Goal: Communication & Community: Answer question/provide support

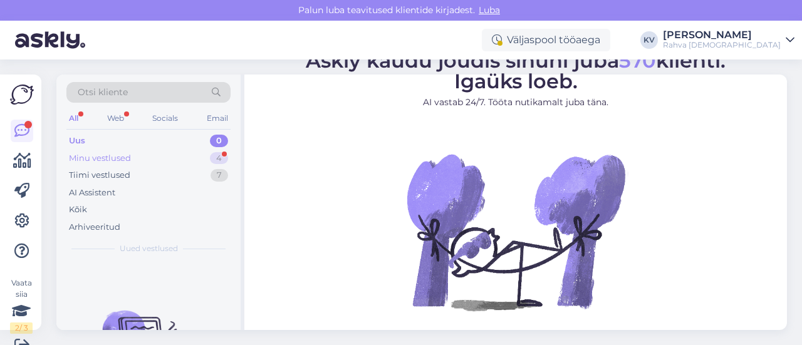
click at [165, 150] on div "Minu vestlused 4" at bounding box center [148, 159] width 164 height 18
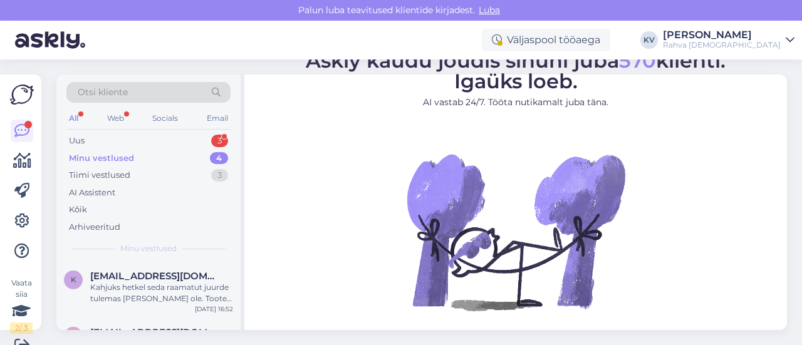
click at [169, 128] on div "All Web Socials Email" at bounding box center [148, 119] width 164 height 19
click at [160, 133] on div "Uus 3" at bounding box center [148, 141] width 164 height 18
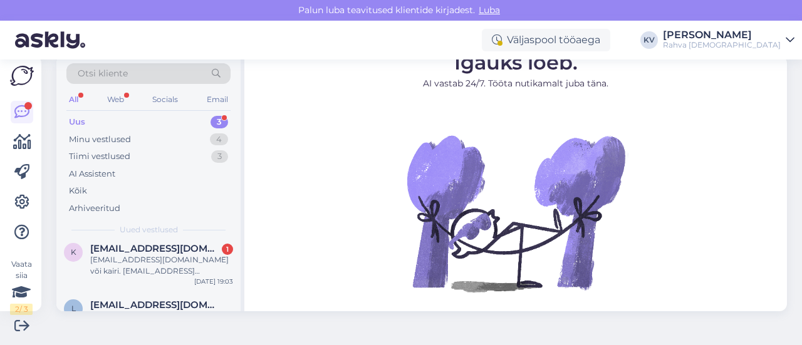
scroll to position [88, 0]
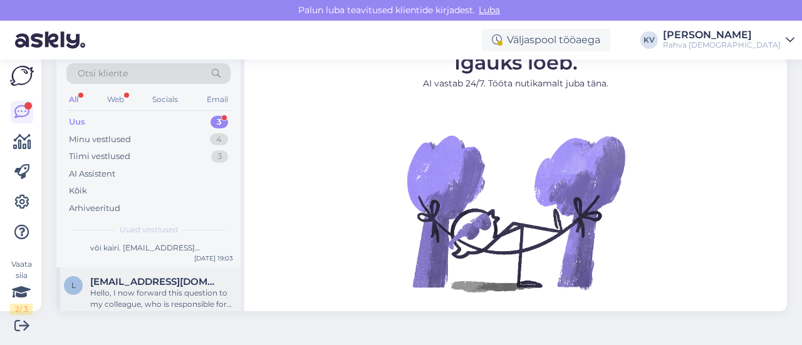
click at [122, 288] on div "Hello, I now forward this question to my colleague, who is responsible for this…" at bounding box center [161, 299] width 143 height 23
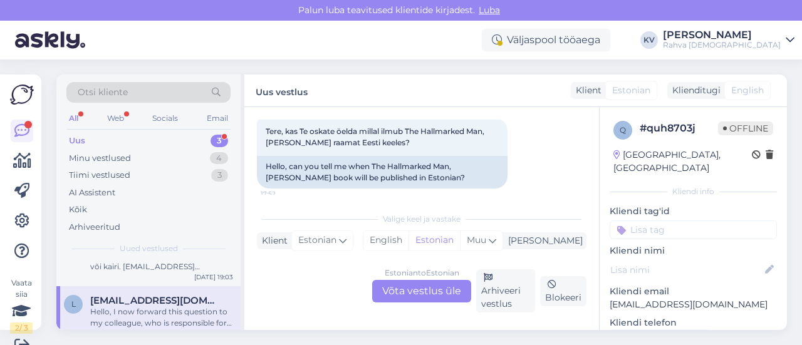
scroll to position [88, 0]
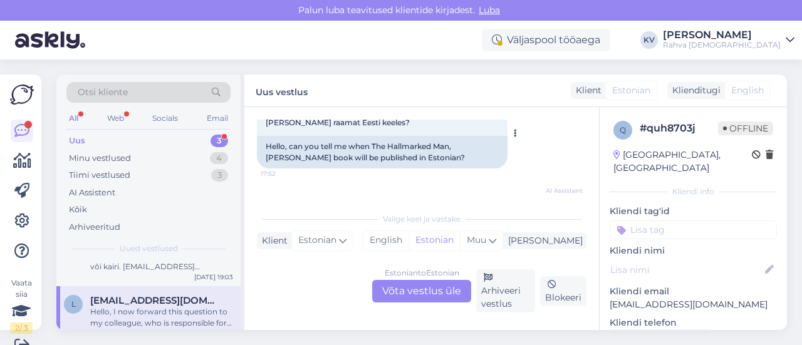
click at [373, 144] on div "Hello, can you tell me when The Hallmarked Man, [PERSON_NAME] book will be publ…" at bounding box center [382, 152] width 251 height 33
drag, startPoint x: 457, startPoint y: 147, endPoint x: 301, endPoint y: 161, distance: 157.3
click at [301, 161] on div "Hello, can you tell me when The Hallmarked Man, [PERSON_NAME] book will be publ…" at bounding box center [382, 152] width 251 height 33
copy div "[PERSON_NAME]"
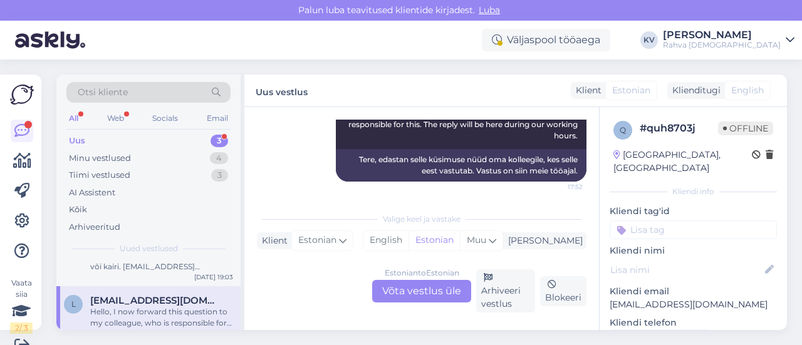
click at [635, 221] on input at bounding box center [693, 230] width 167 height 19
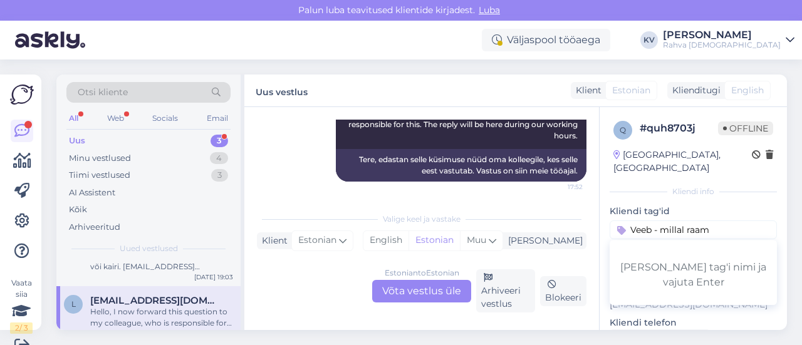
click at [667, 221] on input "Veeb - millal raam" at bounding box center [693, 230] width 167 height 19
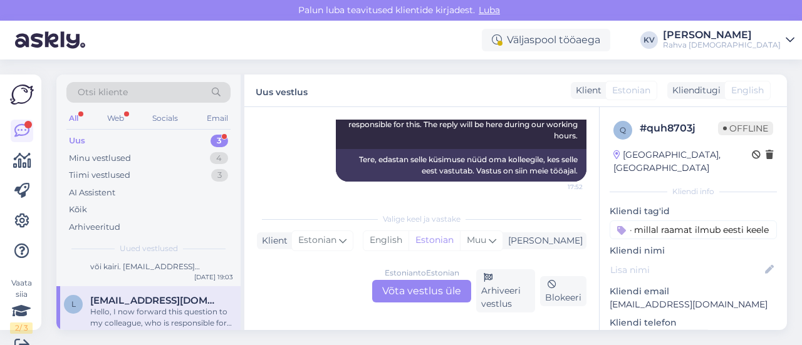
type input "Veeb - millal raamat ilmub eesti keeles"
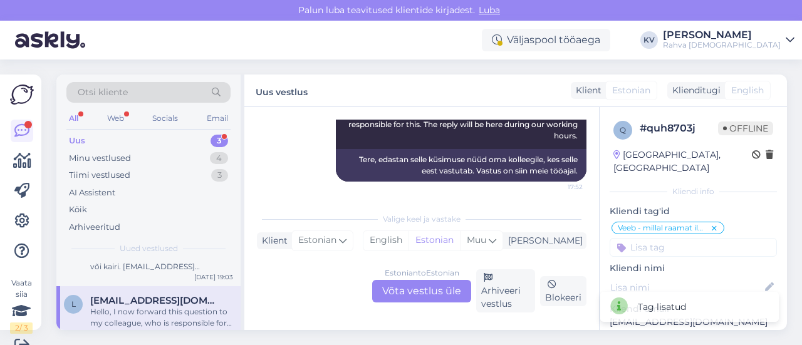
click at [419, 284] on div "Estonian to Estonian Võta vestlus üle" at bounding box center [421, 291] width 99 height 23
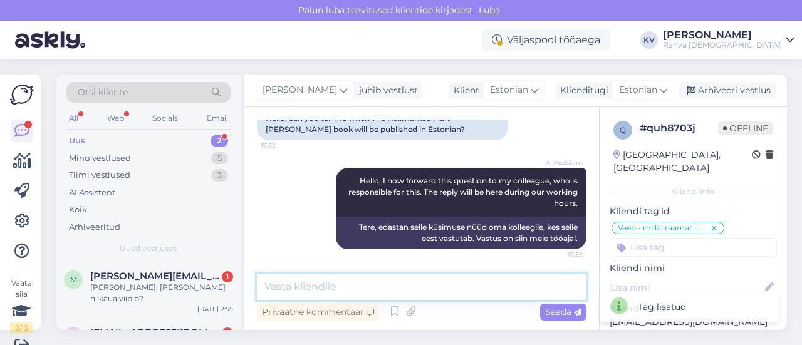
click at [391, 285] on textarea at bounding box center [422, 287] width 330 height 26
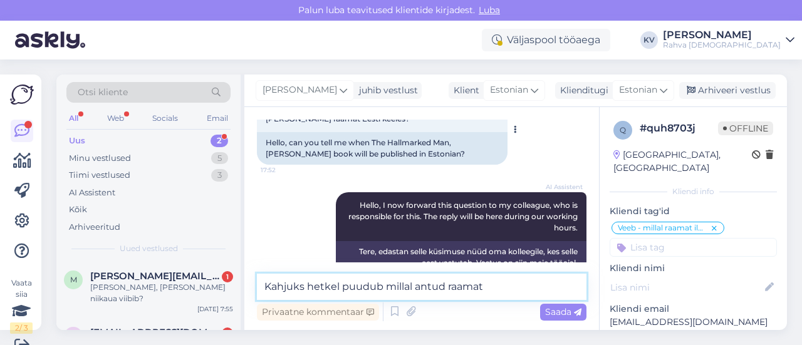
scroll to position [53, 0]
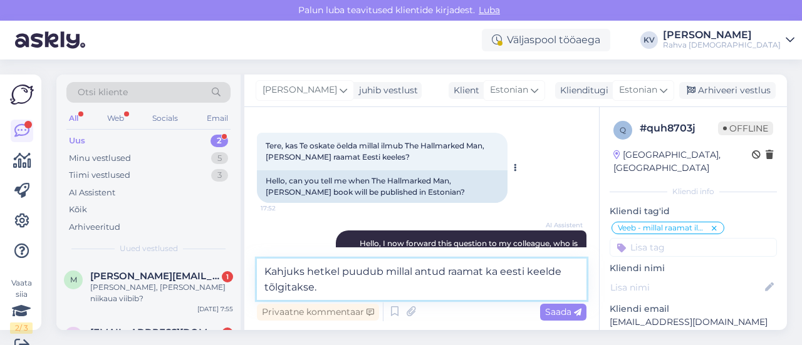
type textarea "Kahjuks hetkel puudub millal antud raamat ka eesti keelde tõlgitakse."
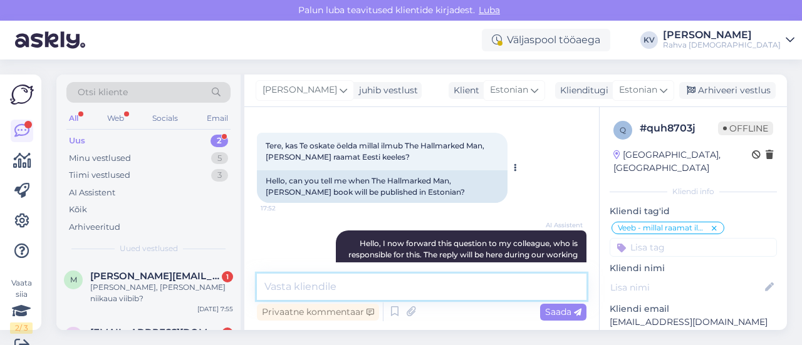
scroll to position [19, 0]
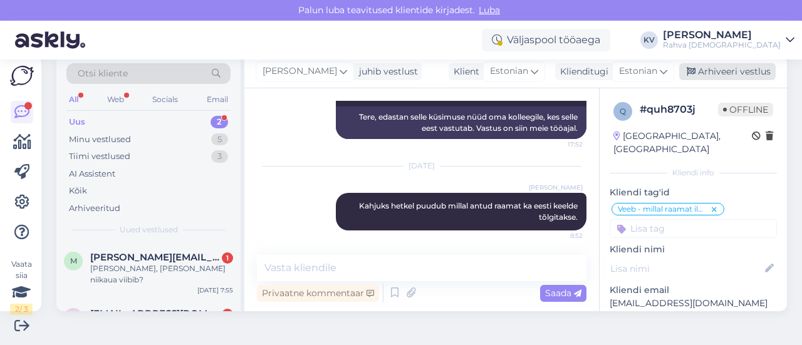
click at [667, 75] on div "Arhiveeri vestlus" at bounding box center [727, 71] width 96 height 17
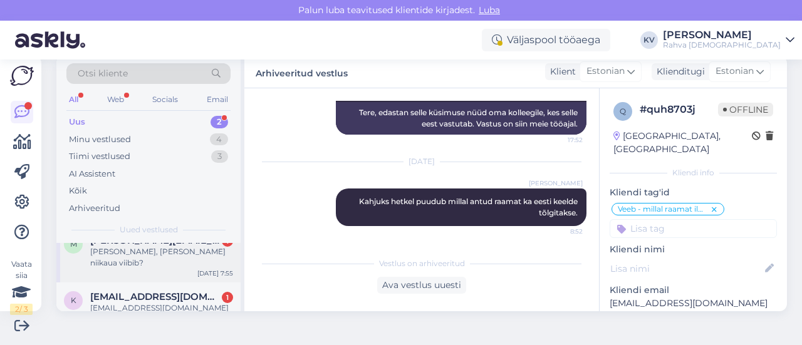
scroll to position [32, 0]
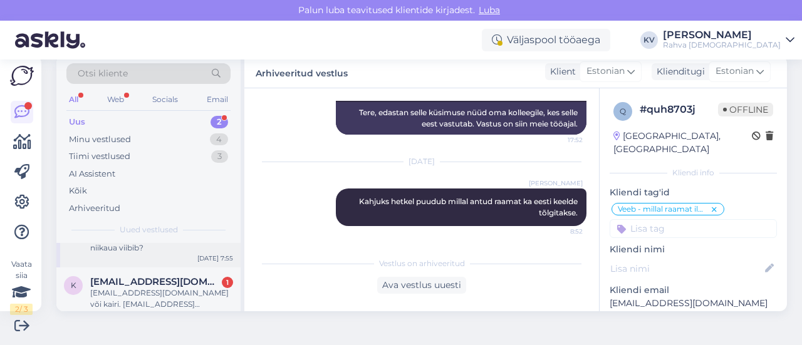
click at [134, 276] on span "[EMAIL_ADDRESS][DOMAIN_NAME]" at bounding box center [155, 281] width 130 height 11
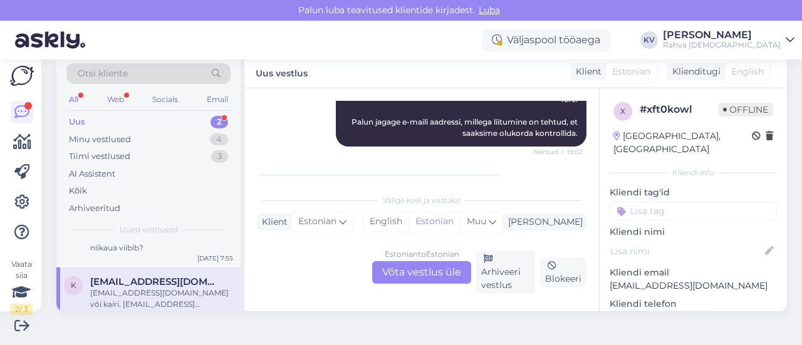
scroll to position [251, 0]
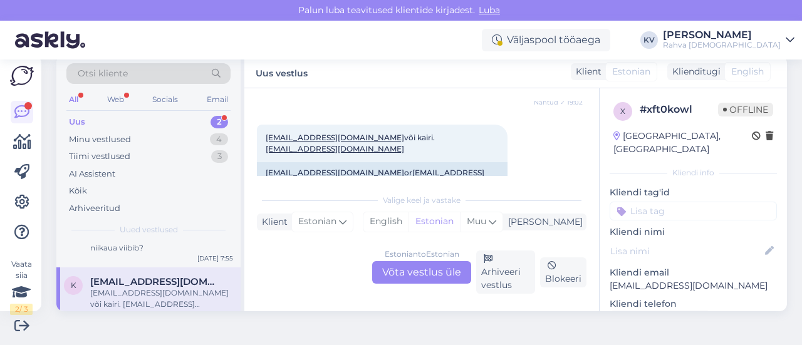
click at [645, 279] on p "[EMAIL_ADDRESS][DOMAIN_NAME]" at bounding box center [693, 285] width 167 height 13
copy p "[EMAIL_ADDRESS][DOMAIN_NAME]"
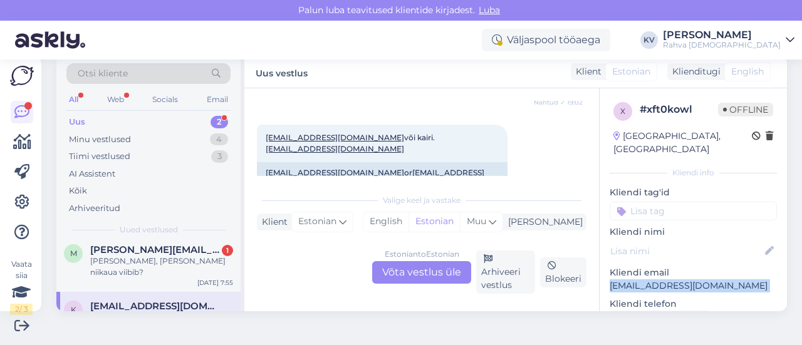
scroll to position [0, 0]
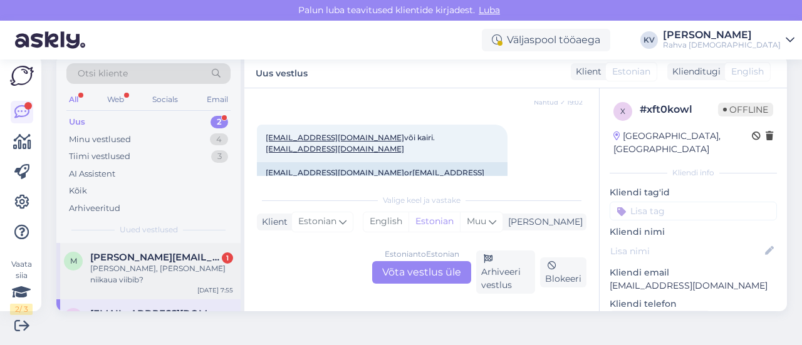
click at [139, 273] on div "[PERSON_NAME], [PERSON_NAME] niikaua viibib?" at bounding box center [161, 274] width 143 height 23
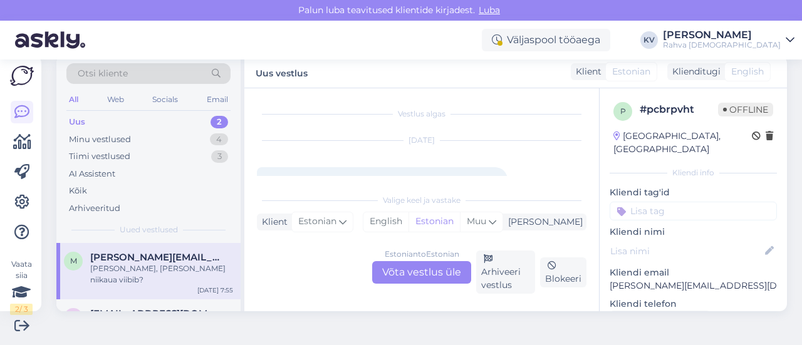
scroll to position [63, 0]
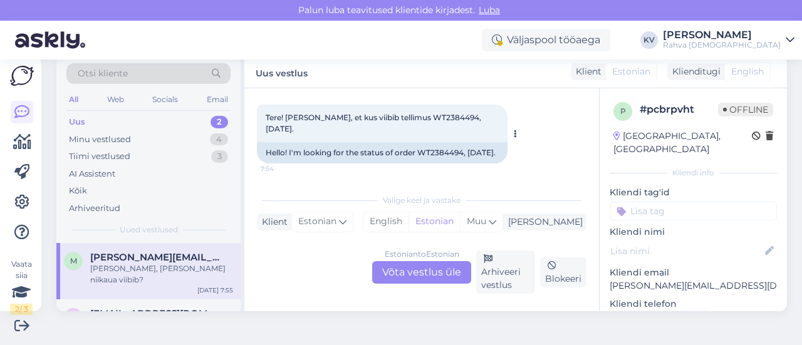
click at [417, 119] on span "Tere! [PERSON_NAME], et kus viibib tellimus WT2384494, [DATE]." at bounding box center [374, 123] width 217 height 21
copy span "WT2384494"
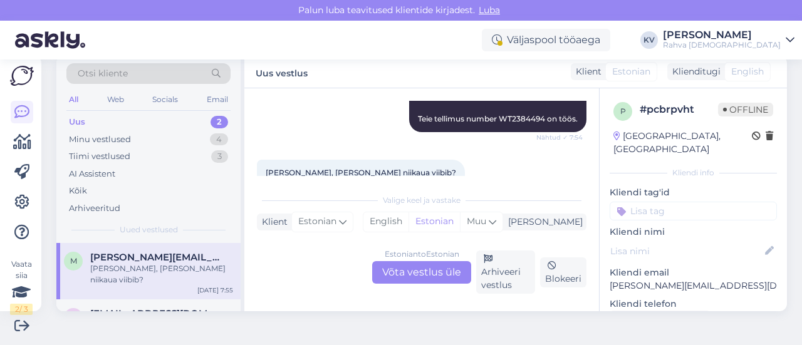
scroll to position [215, 0]
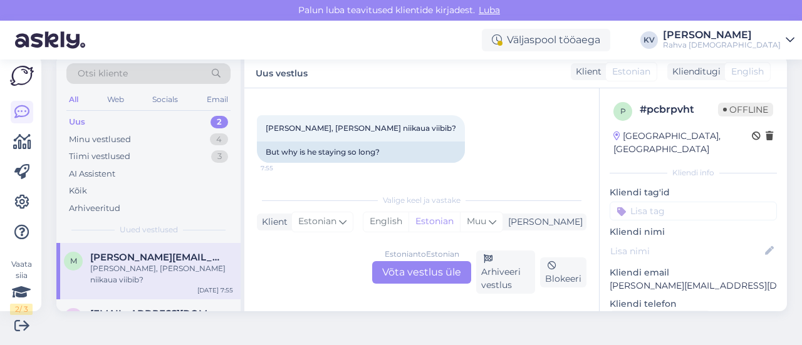
click at [420, 270] on div "Estonian to Estonian Võta vestlus üle" at bounding box center [421, 272] width 99 height 23
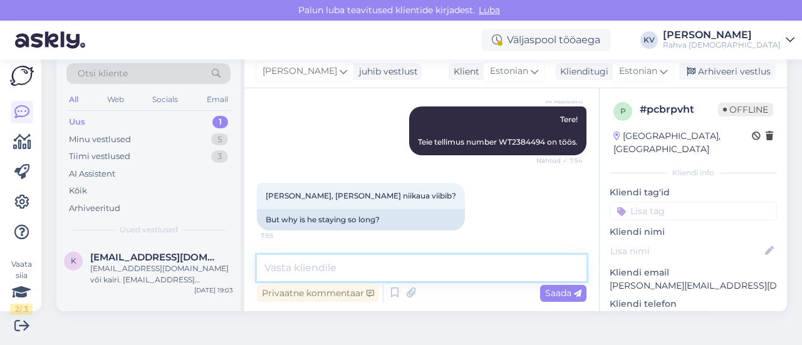
click at [371, 270] on textarea at bounding box center [422, 268] width 330 height 26
click at [536, 273] on textarea "Tellimusel on erineva tarneajaga tooted. [DEMOGRAPHIC_DATA]" at bounding box center [422, 268] width 330 height 26
paste textarea "[DEMOGRAPHIC_DATA] Stopped at [GEOGRAPHIC_DATA]"
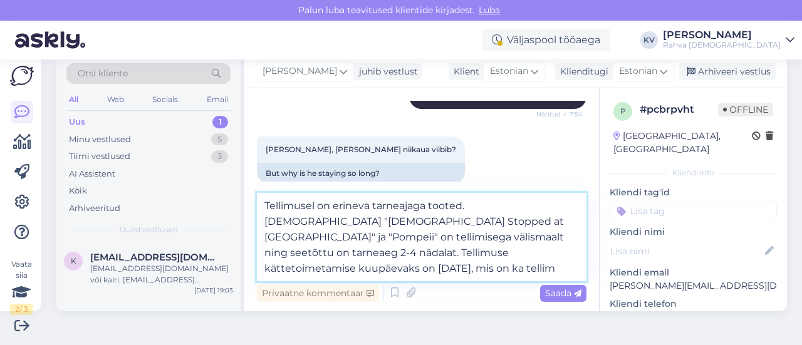
scroll to position [209, 0]
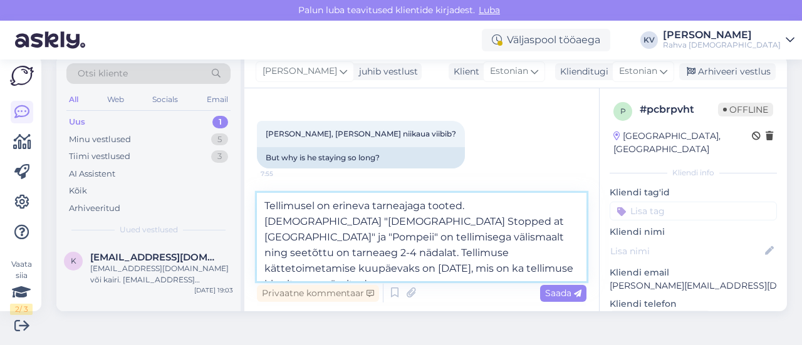
type textarea "Tellimusel on erineva tarneajaga tooted. [DEMOGRAPHIC_DATA] "[DEMOGRAPHIC_DATA]…"
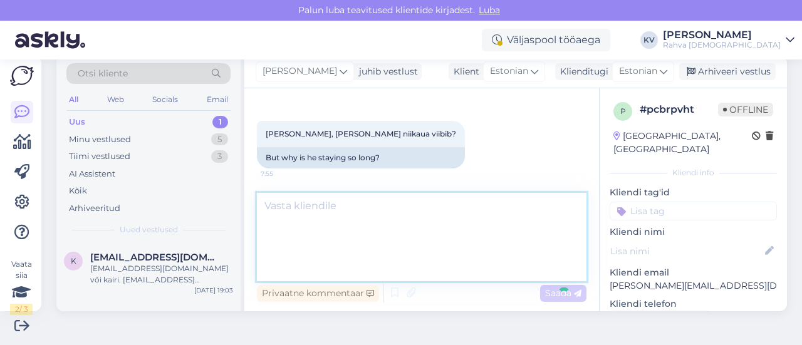
scroll to position [246, 0]
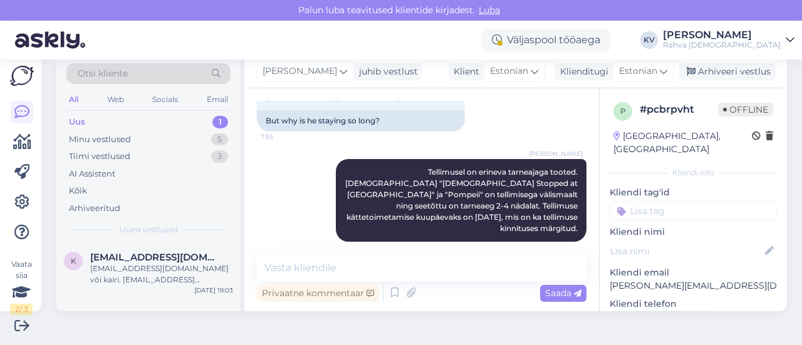
click at [633, 202] on input at bounding box center [693, 211] width 167 height 19
type input "Veeb - tarneajad"
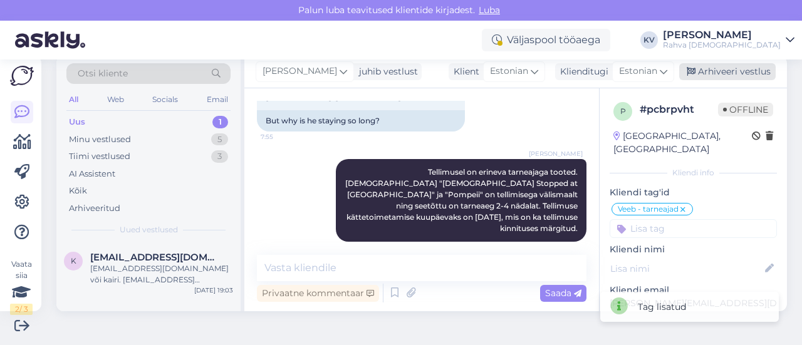
click at [667, 68] on div "Arhiveeri vestlus" at bounding box center [727, 71] width 96 height 17
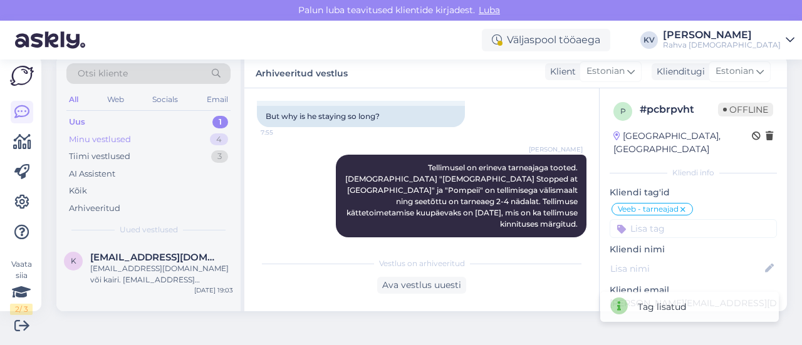
click at [173, 133] on div "Minu vestlused 4" at bounding box center [148, 140] width 164 height 18
click at [153, 120] on div "Uus 1" at bounding box center [148, 122] width 164 height 18
click at [145, 132] on div "Minu vestlused 4" at bounding box center [148, 140] width 164 height 18
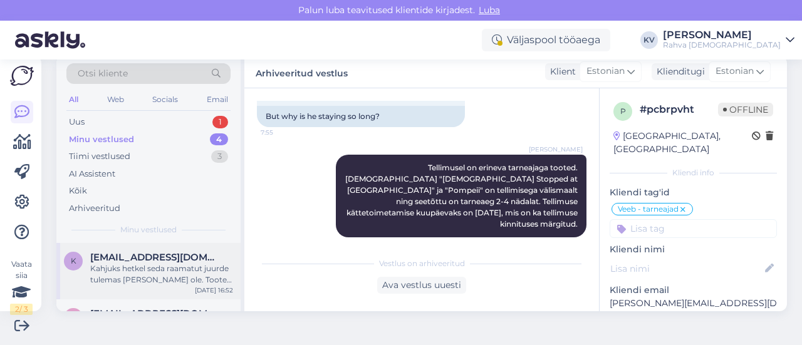
click at [153, 269] on div "Kahjuks hetkel seda raamatut juurde tulemas [PERSON_NAME] ole. Toote juures on …" at bounding box center [161, 274] width 143 height 23
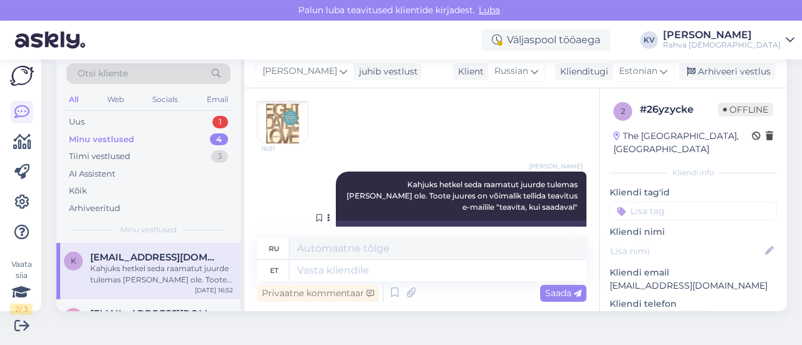
scroll to position [222, 0]
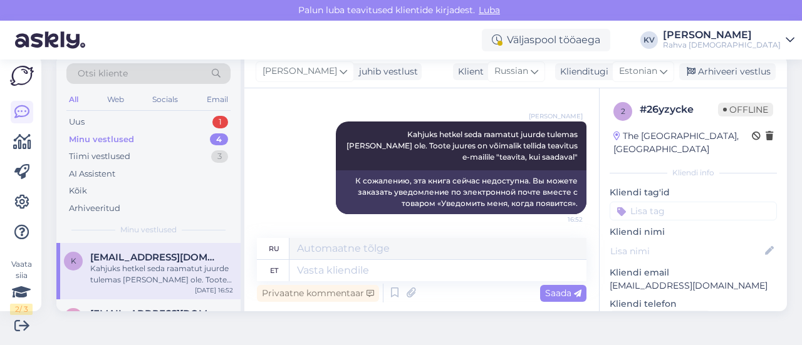
click at [658, 212] on input at bounding box center [693, 211] width 167 height 19
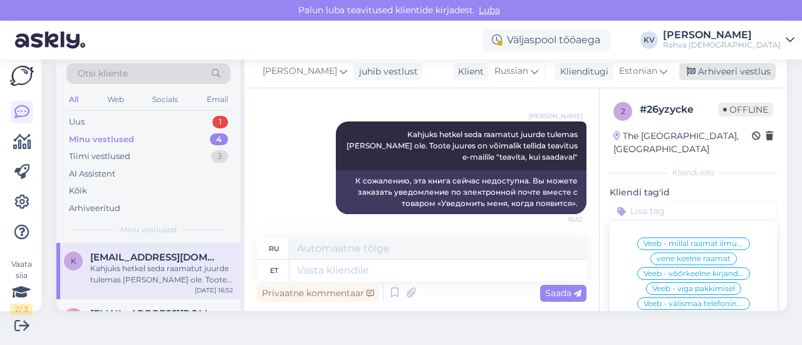
click at [667, 72] on div "Arhiveeri vestlus" at bounding box center [727, 71] width 96 height 17
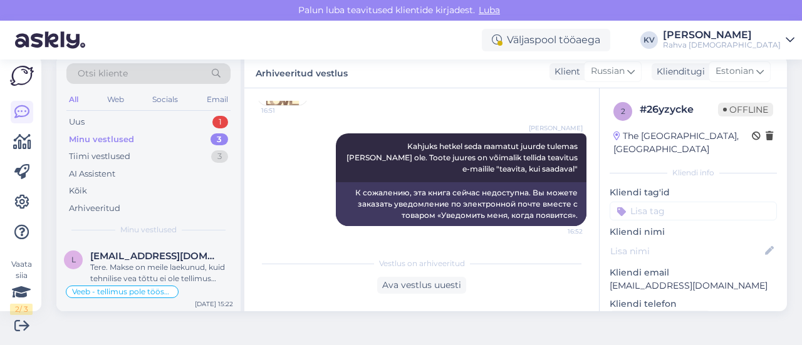
scroll to position [44, 0]
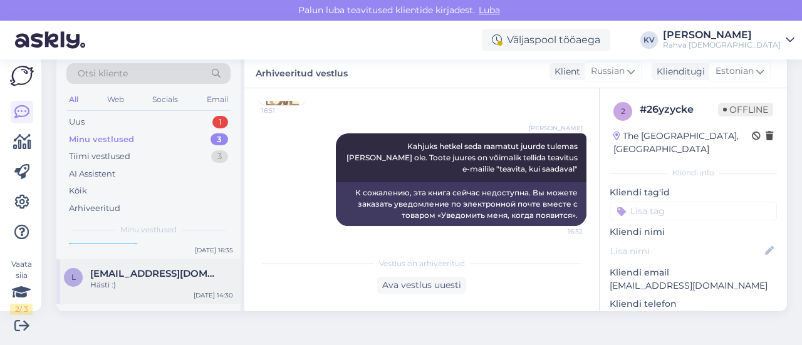
click at [138, 268] on span "[EMAIL_ADDRESS][DOMAIN_NAME]" at bounding box center [155, 273] width 130 height 11
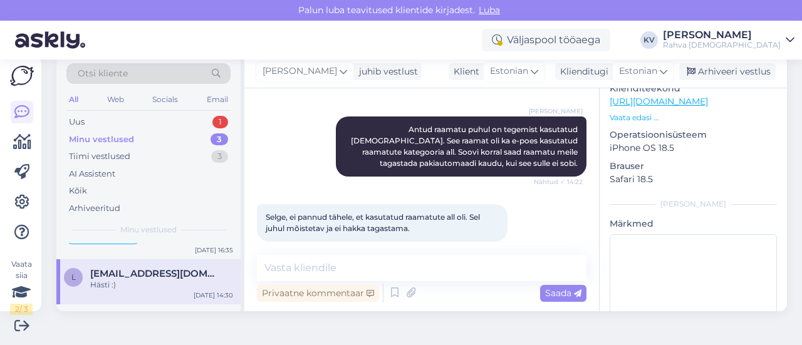
scroll to position [0, 0]
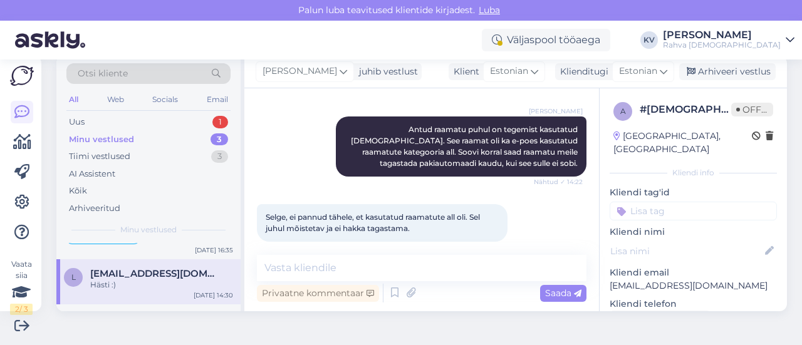
click at [640, 202] on input at bounding box center [693, 211] width 167 height 19
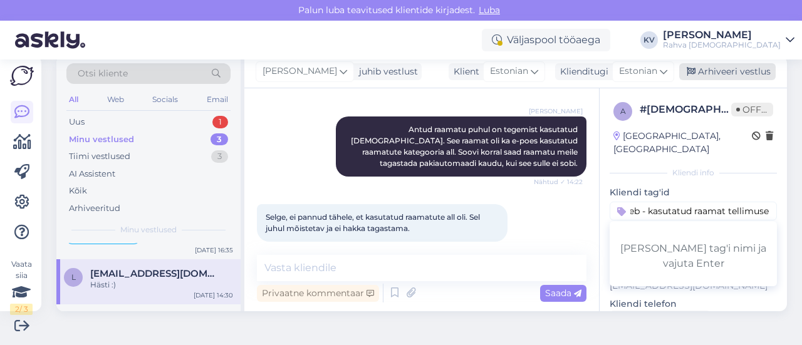
type input "Veeb - kasutatud raamat tellimusel"
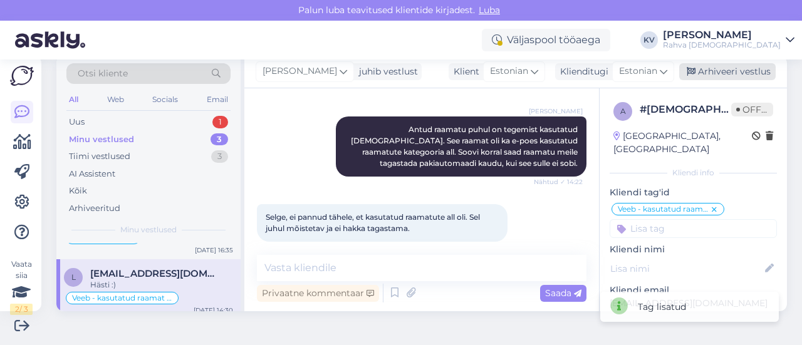
click at [667, 76] on div "Arhiveeri vestlus" at bounding box center [727, 71] width 96 height 17
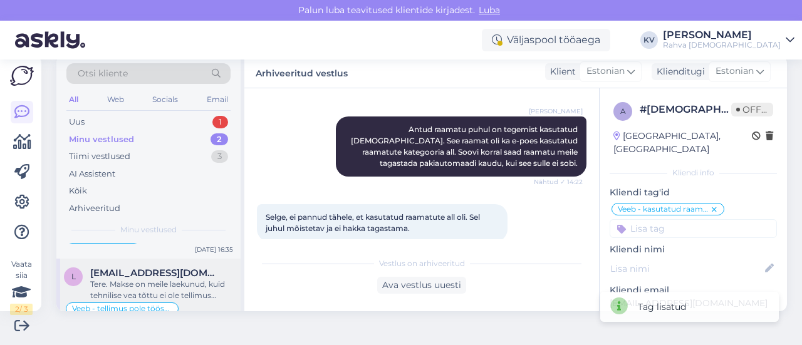
scroll to position [61, 0]
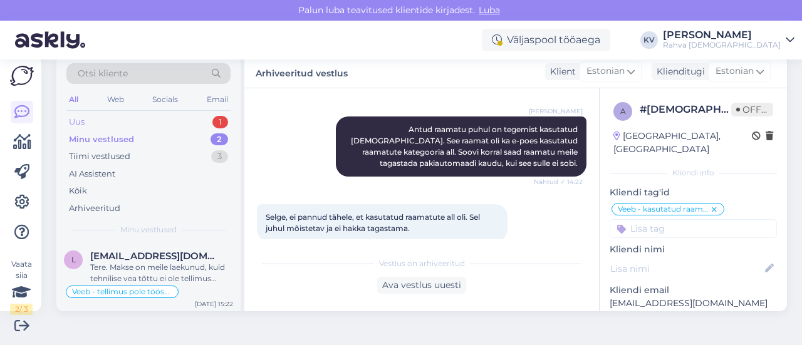
click at [141, 117] on div "Uus 1" at bounding box center [148, 122] width 164 height 18
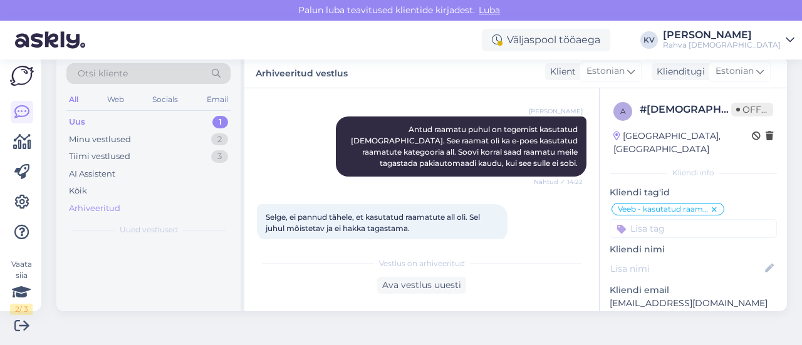
scroll to position [0, 0]
